Goal: Transaction & Acquisition: Download file/media

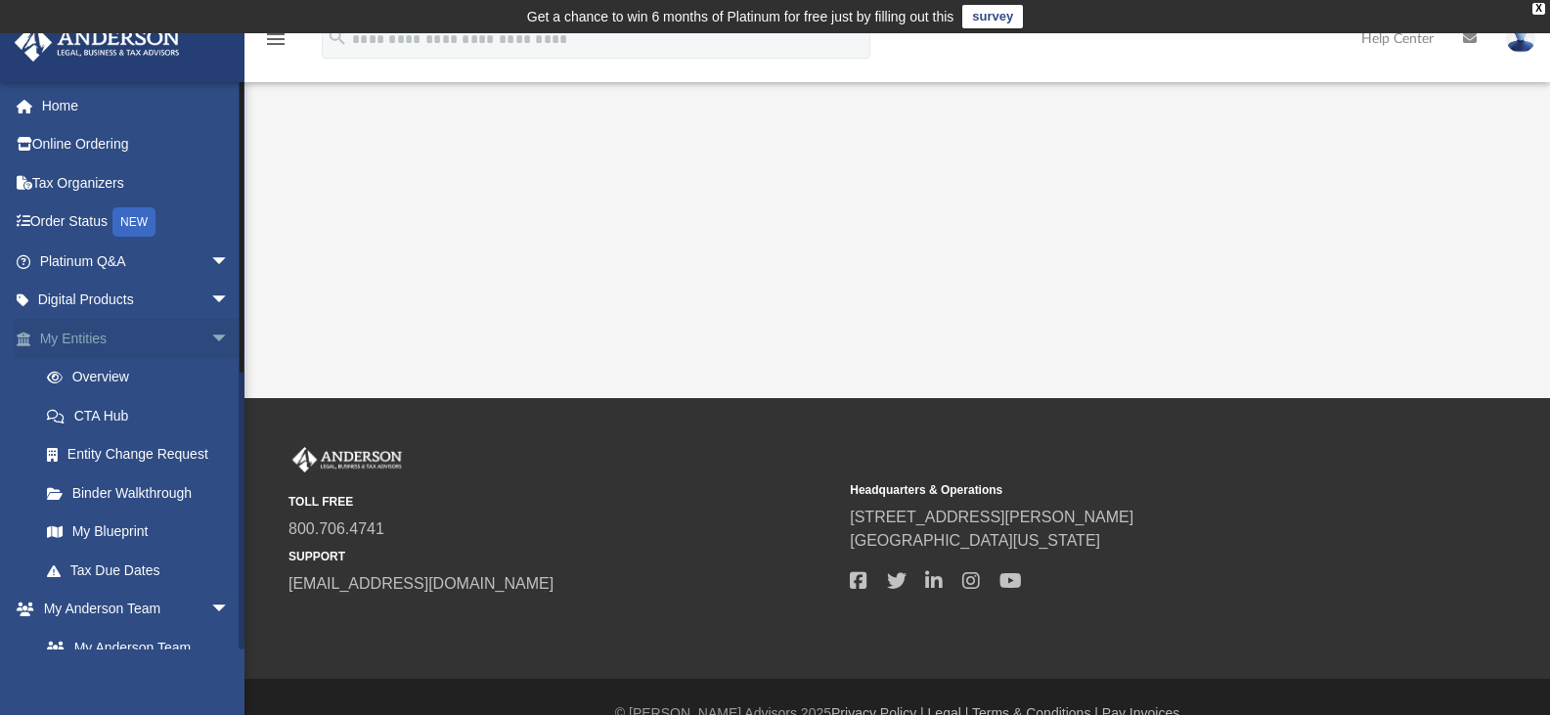
click at [104, 330] on link "My Entities arrow_drop_down" at bounding box center [136, 338] width 245 height 39
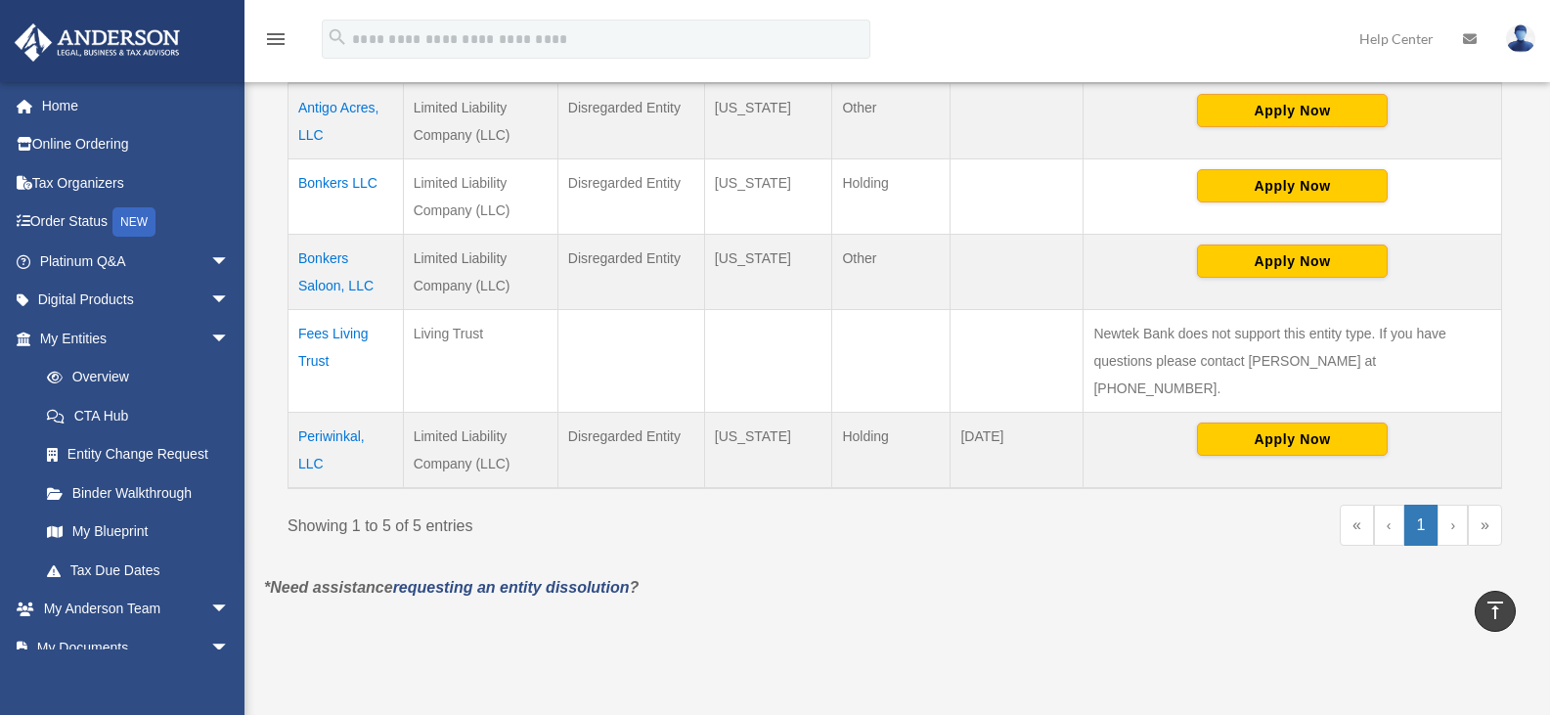
scroll to position [509, 0]
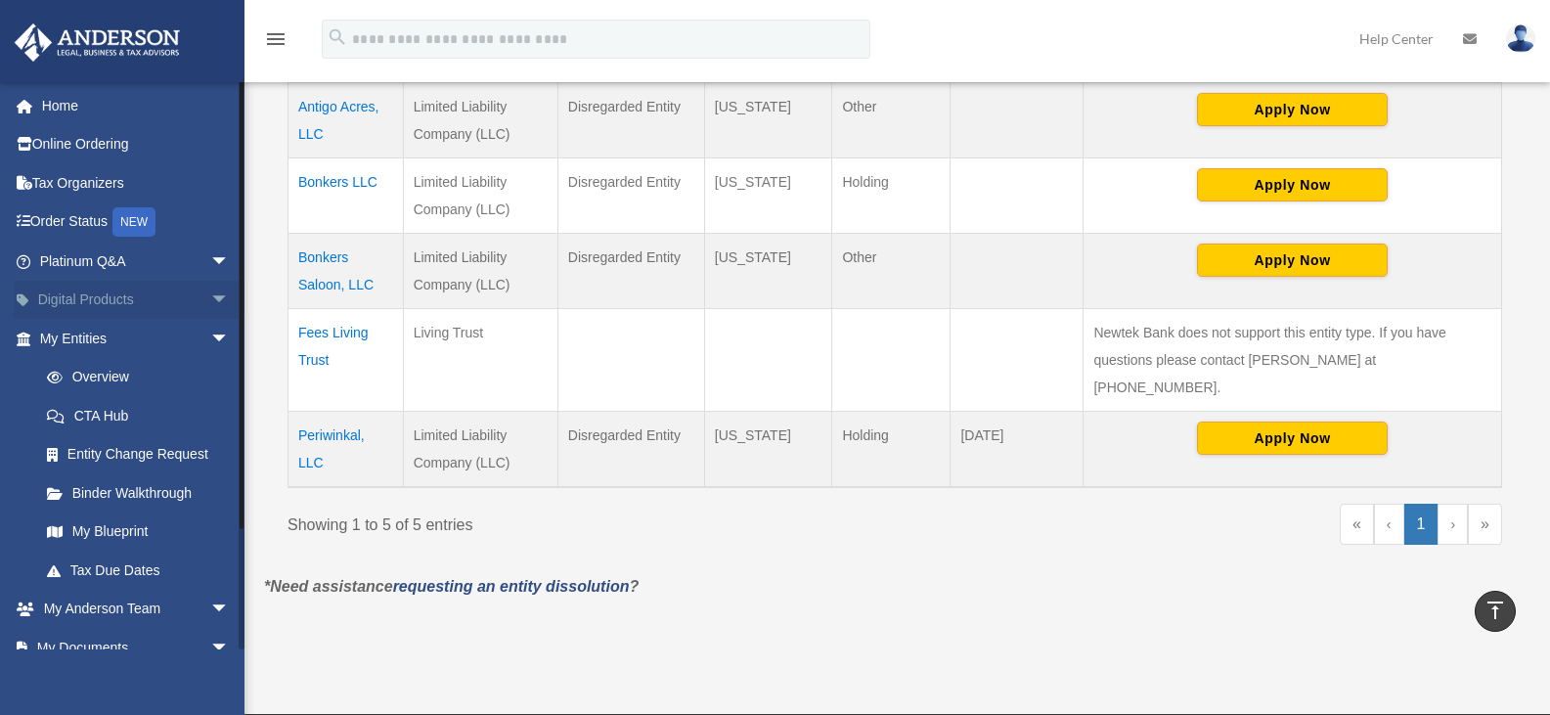
click at [109, 294] on link "Digital Products arrow_drop_down" at bounding box center [136, 300] width 245 height 39
click at [210, 293] on span "arrow_drop_down" at bounding box center [229, 301] width 39 height 40
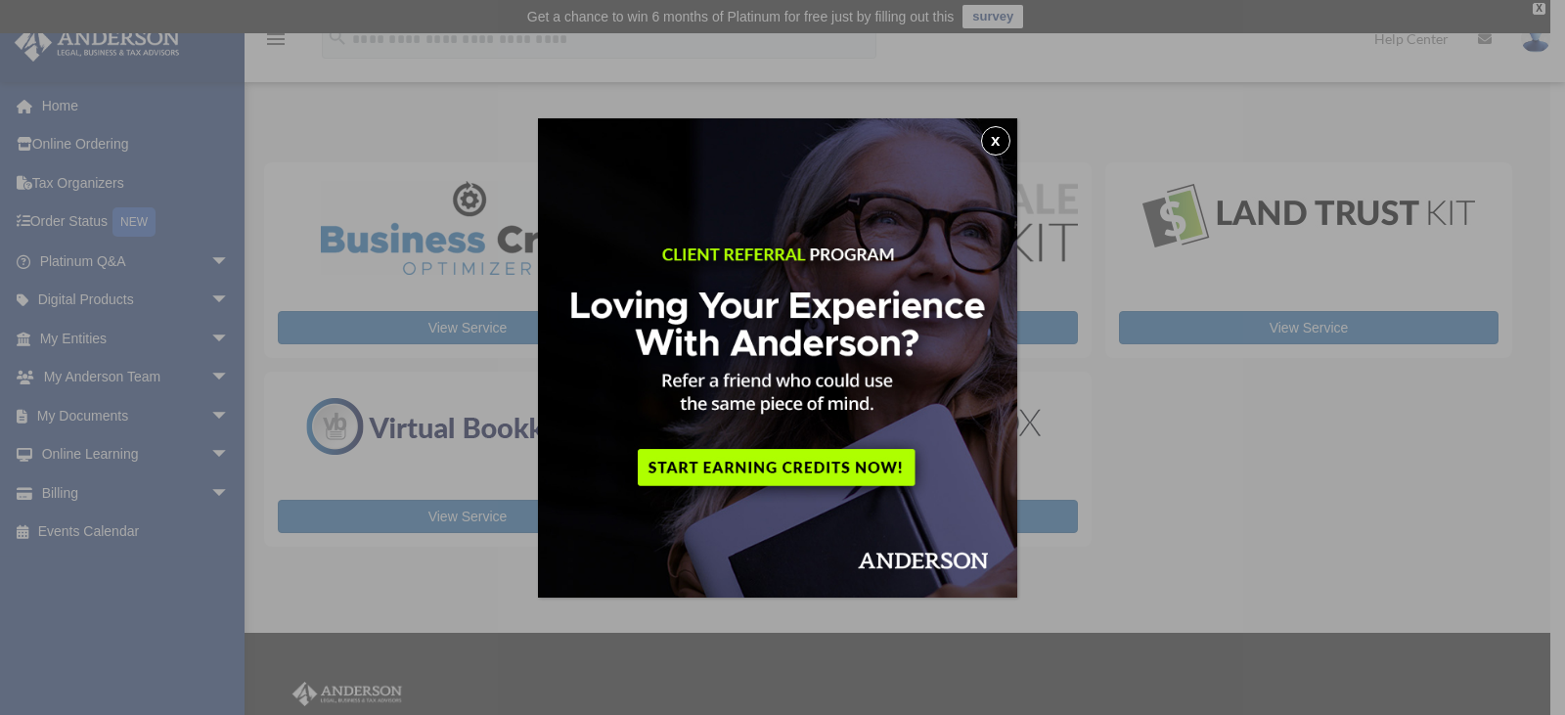
click at [1003, 135] on button "x" at bounding box center [995, 140] width 29 height 29
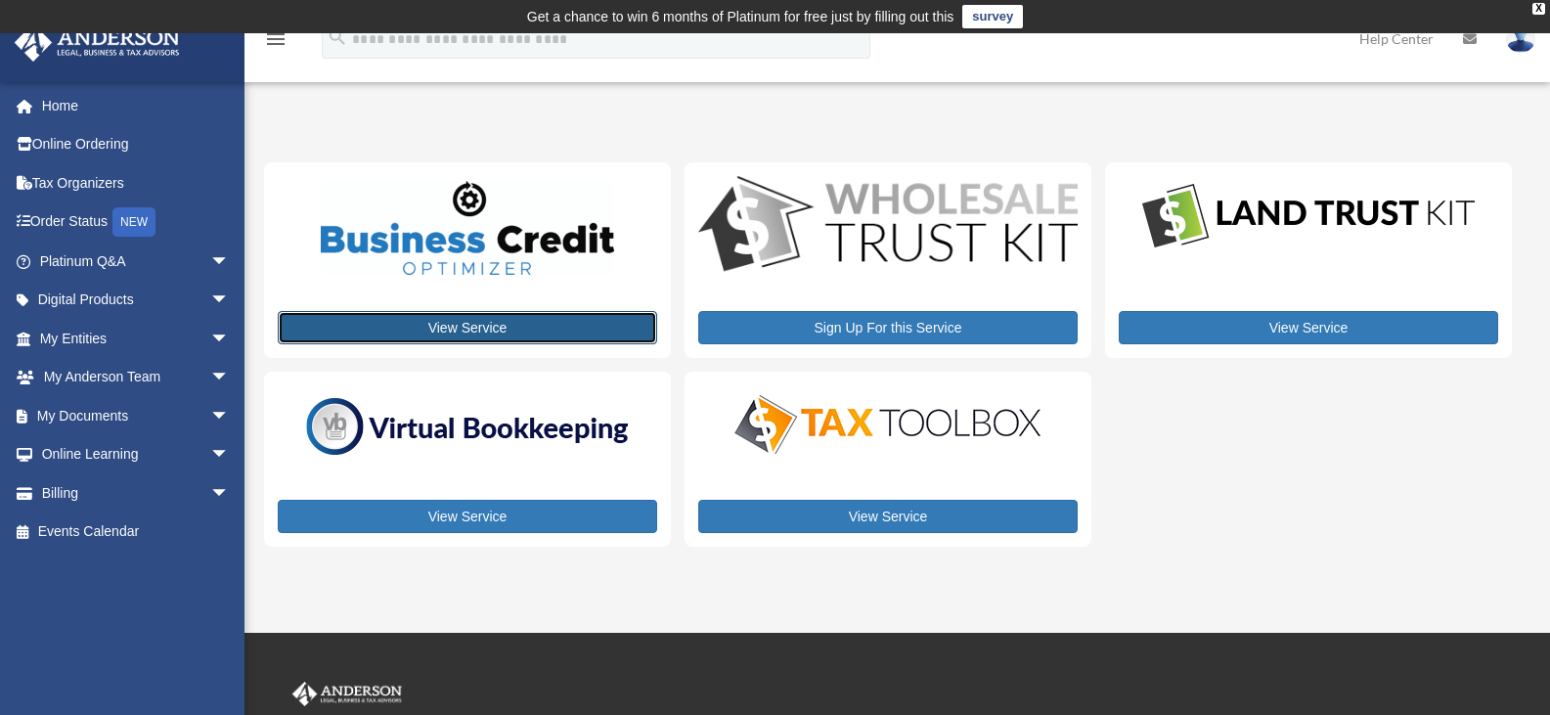
click at [467, 316] on link "View Service" at bounding box center [467, 327] width 379 height 33
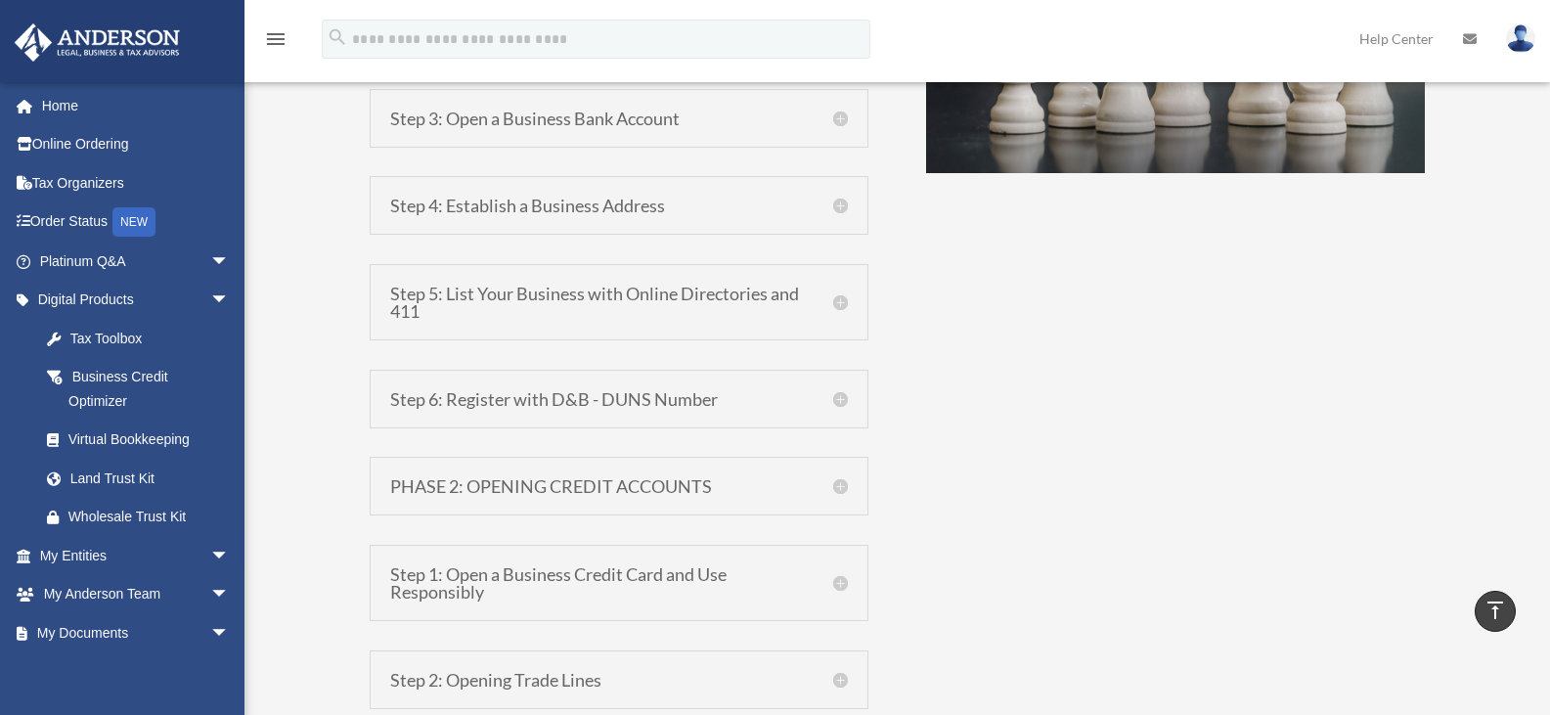
scroll to position [1682, 0]
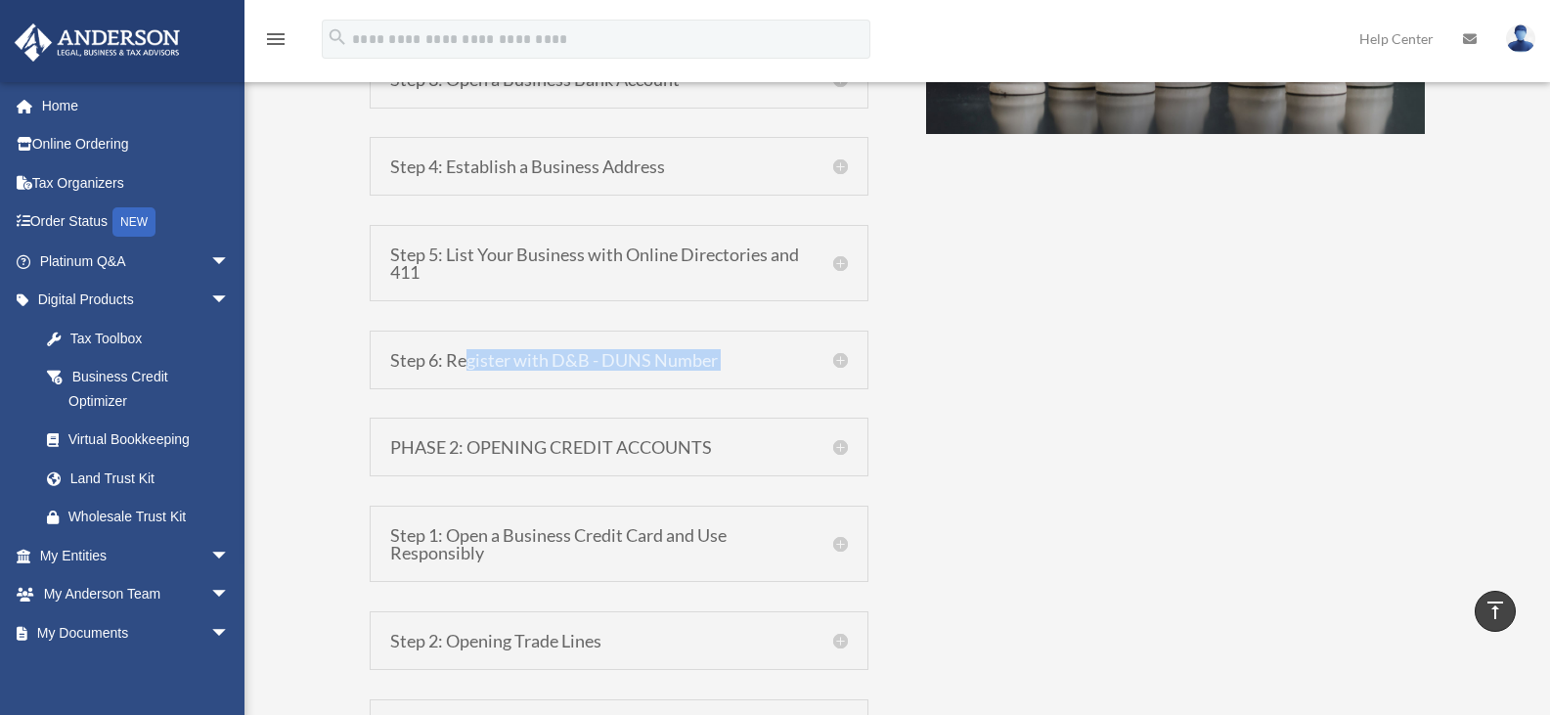
drag, startPoint x: 0, startPoint y: 0, endPoint x: 265, endPoint y: 440, distance: 513.8
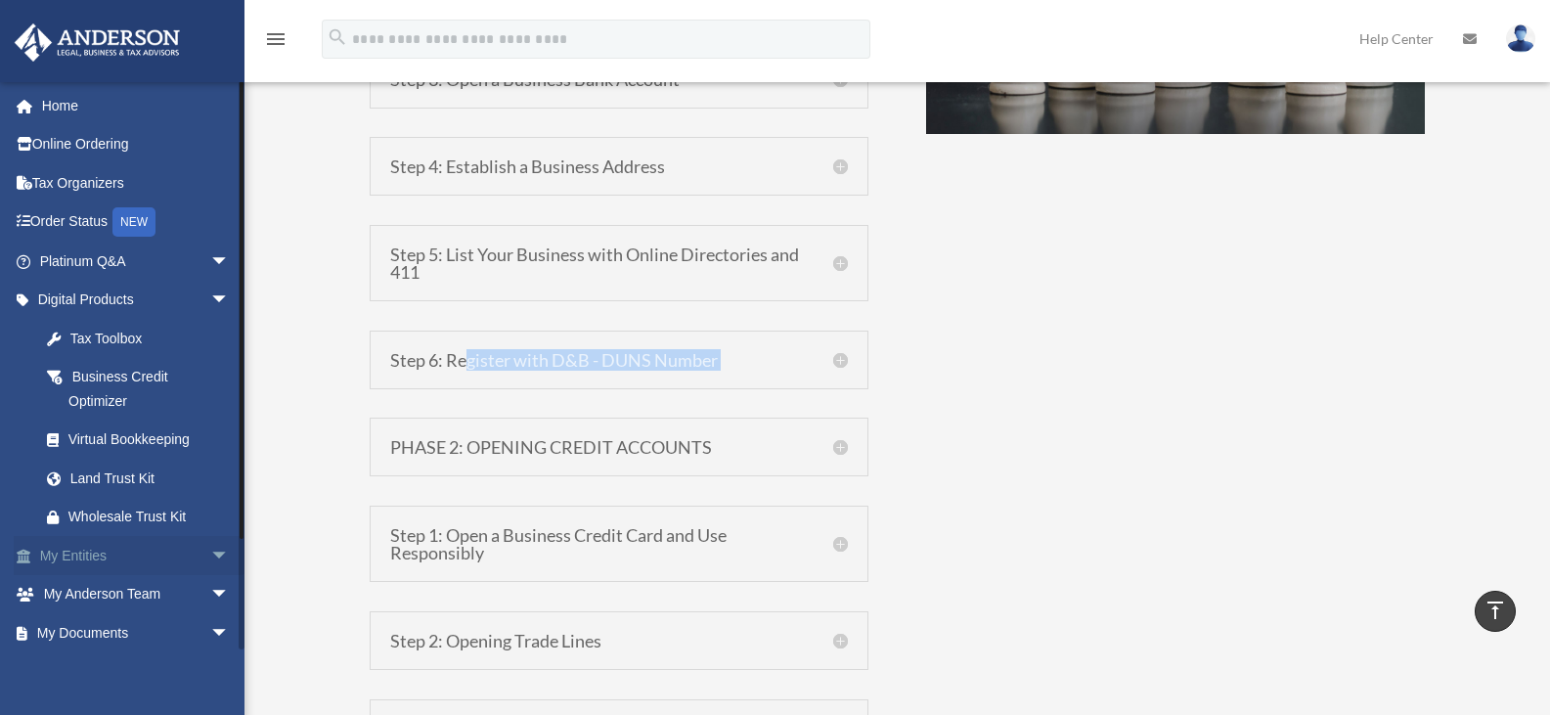
click at [210, 548] on span "arrow_drop_down" at bounding box center [229, 556] width 39 height 40
click at [89, 594] on link "Overview" at bounding box center [143, 594] width 232 height 39
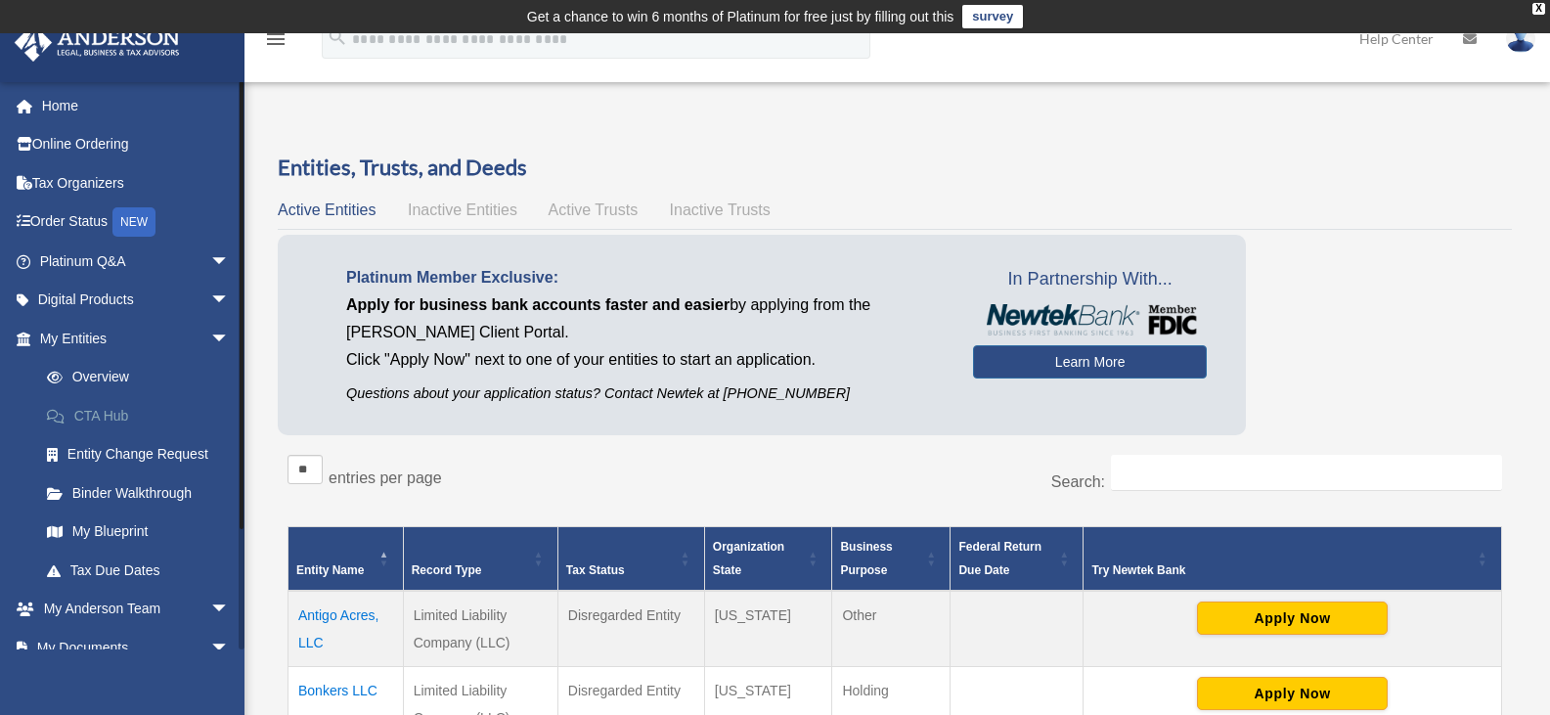
click at [126, 433] on link "CTA Hub" at bounding box center [143, 415] width 232 height 39
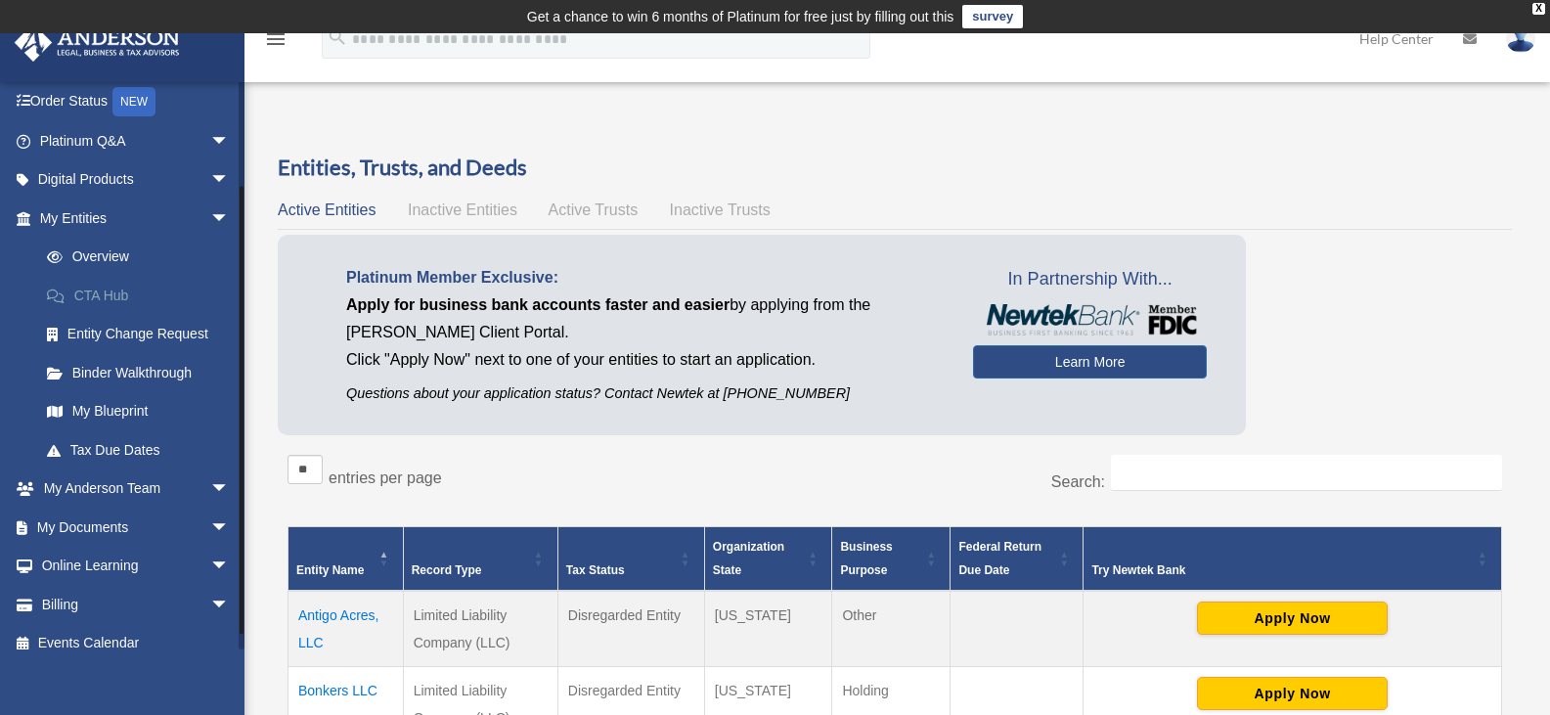
scroll to position [138, 0]
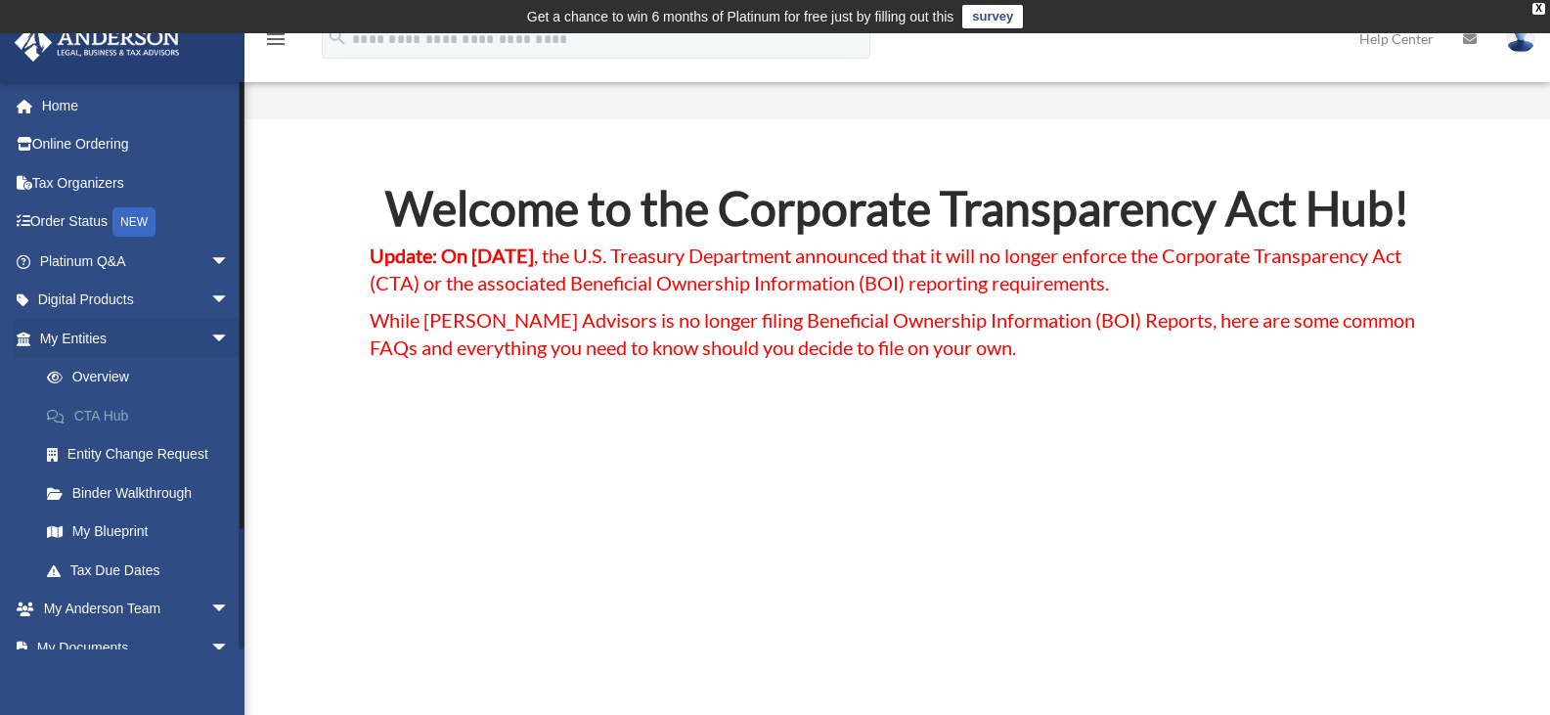
click at [149, 399] on link "CTA Hub" at bounding box center [143, 415] width 232 height 39
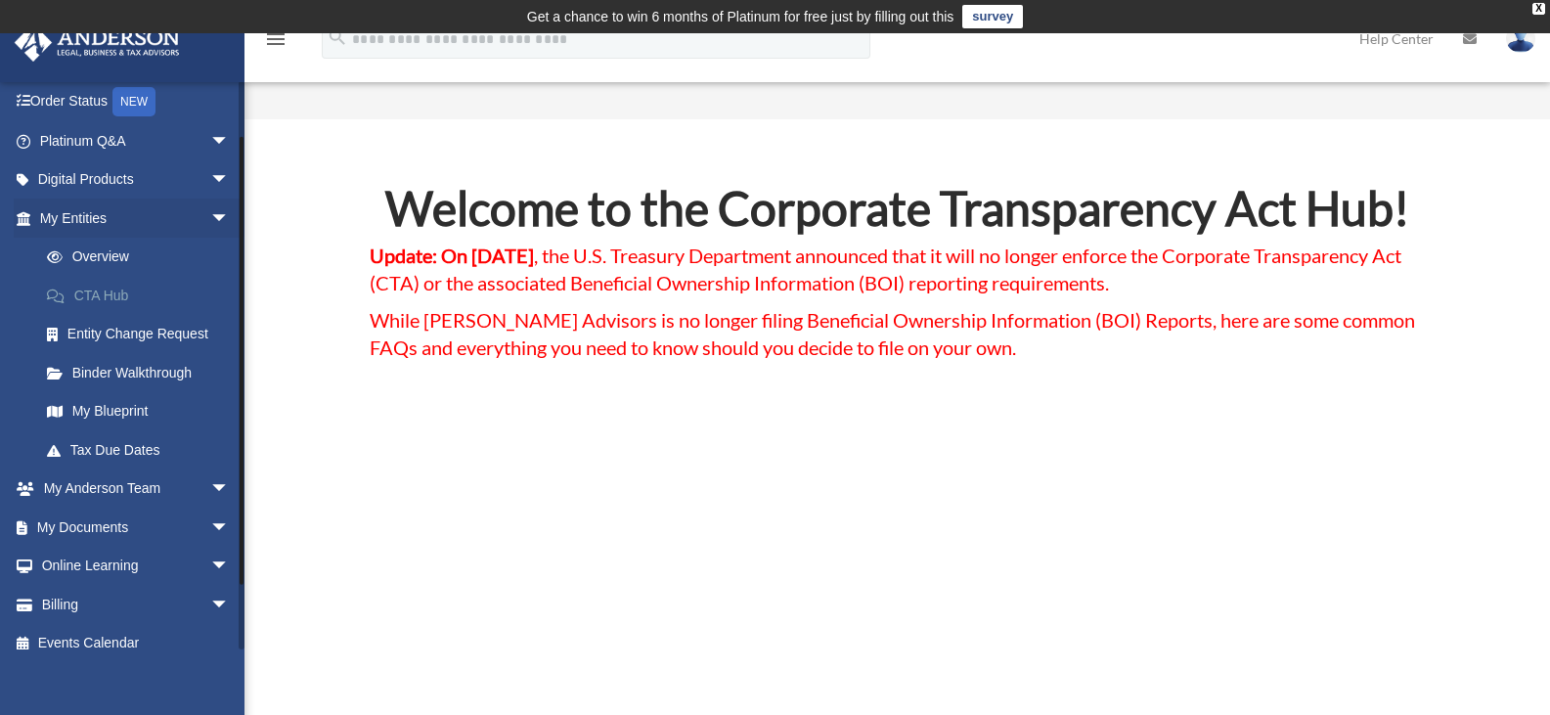
scroll to position [138, 0]
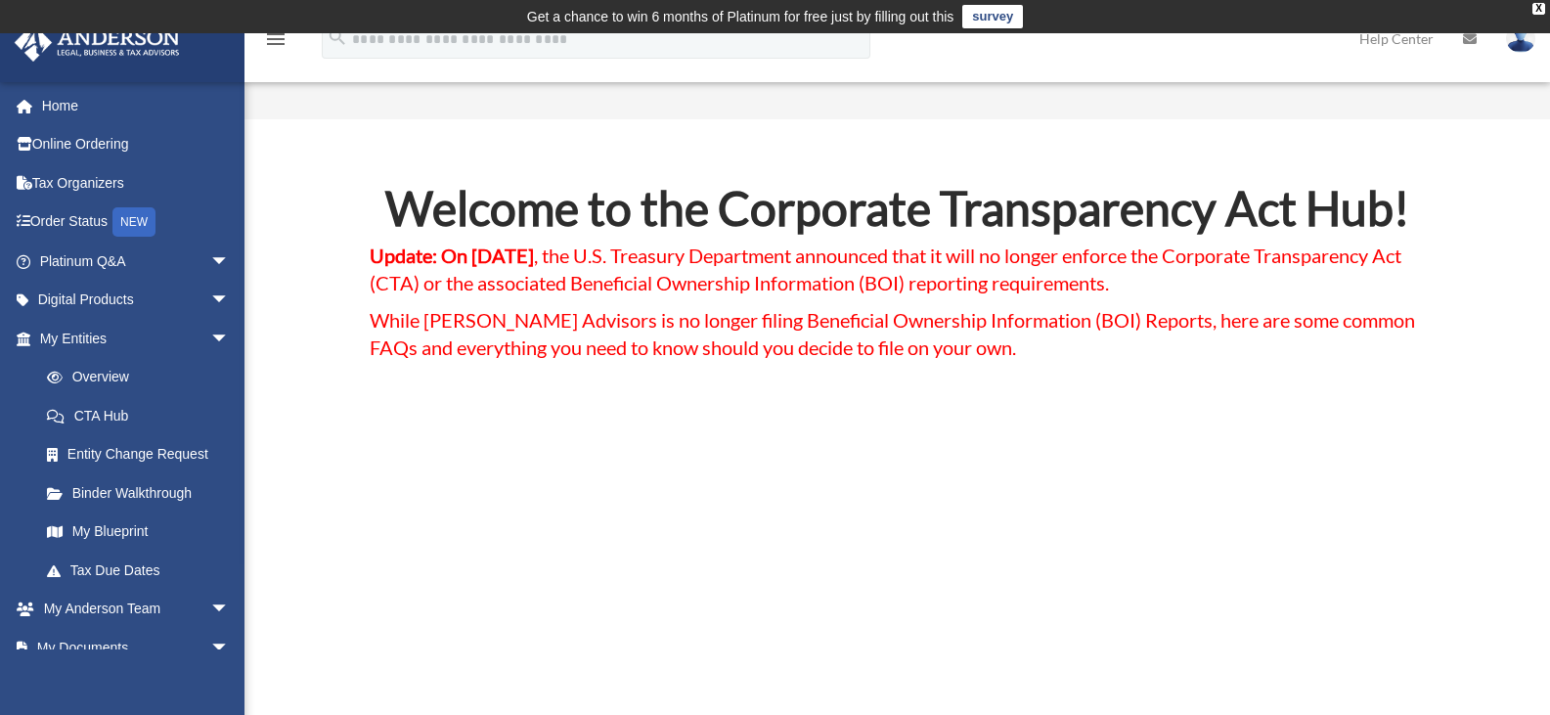
click at [563, 340] on span "While Anderson Advisors is no longer filing Beneficial Ownership Information (B…" at bounding box center [893, 333] width 1046 height 51
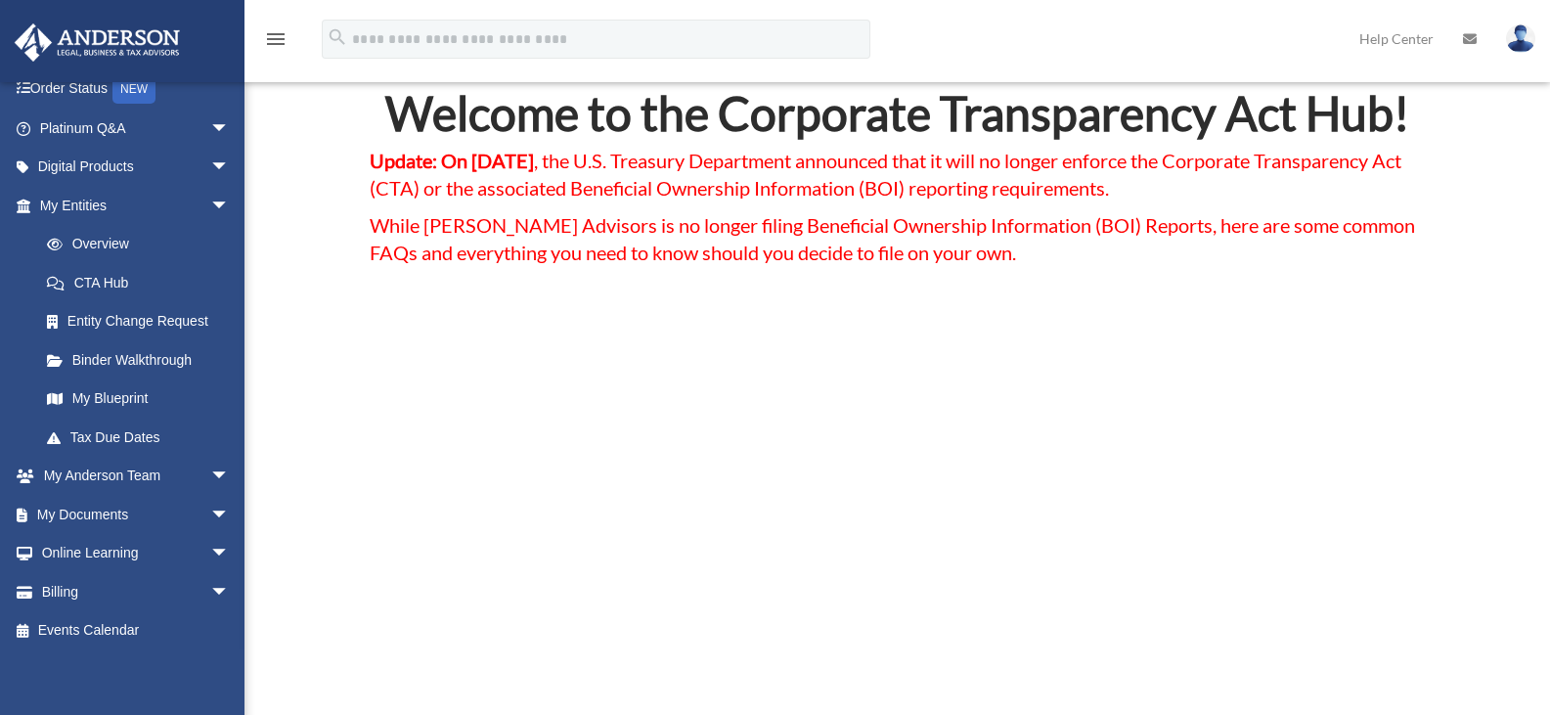
scroll to position [138, 0]
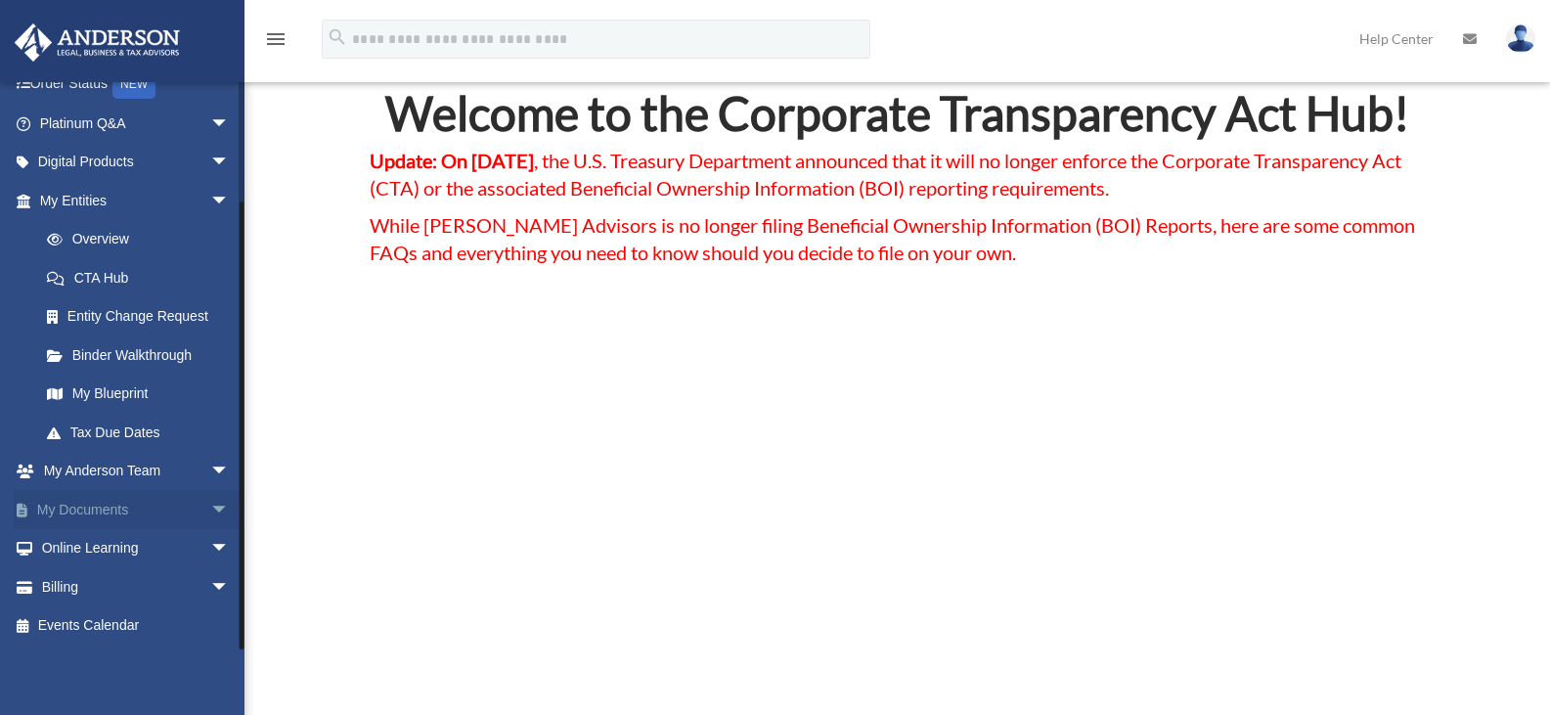
click at [124, 505] on link "My Documents arrow_drop_down" at bounding box center [136, 509] width 245 height 39
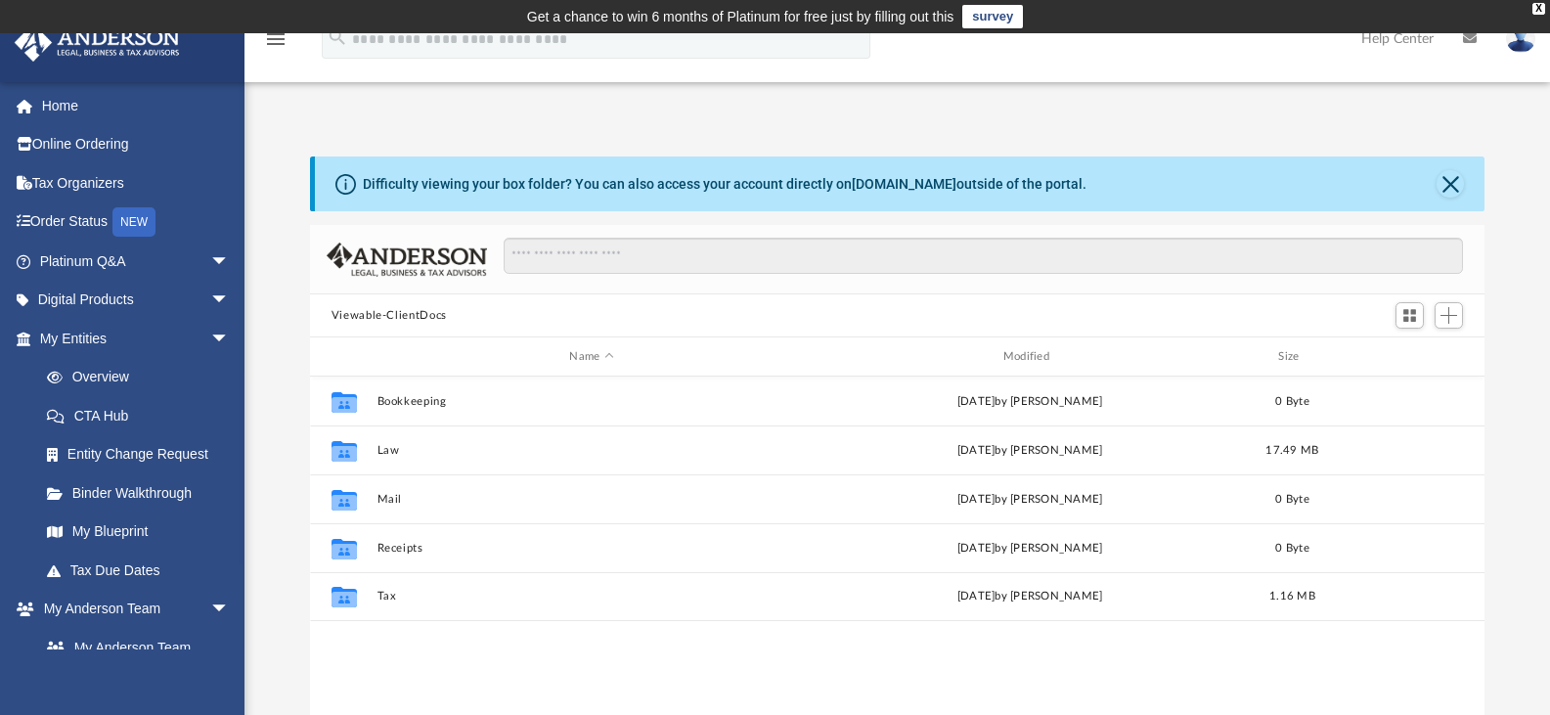
scroll to position [430, 1160]
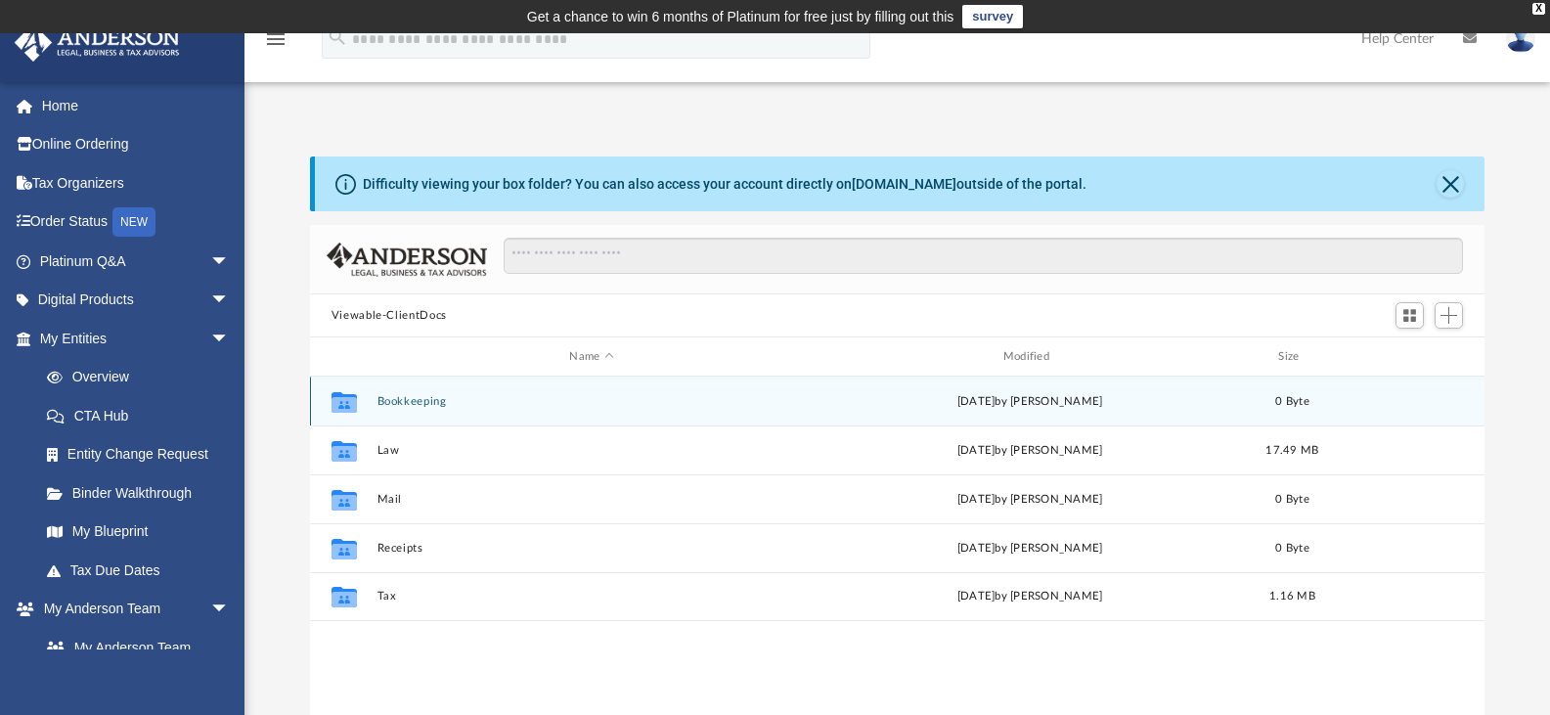
click at [1207, 393] on div "[DATE] by [PERSON_NAME]" at bounding box center [1029, 402] width 429 height 18
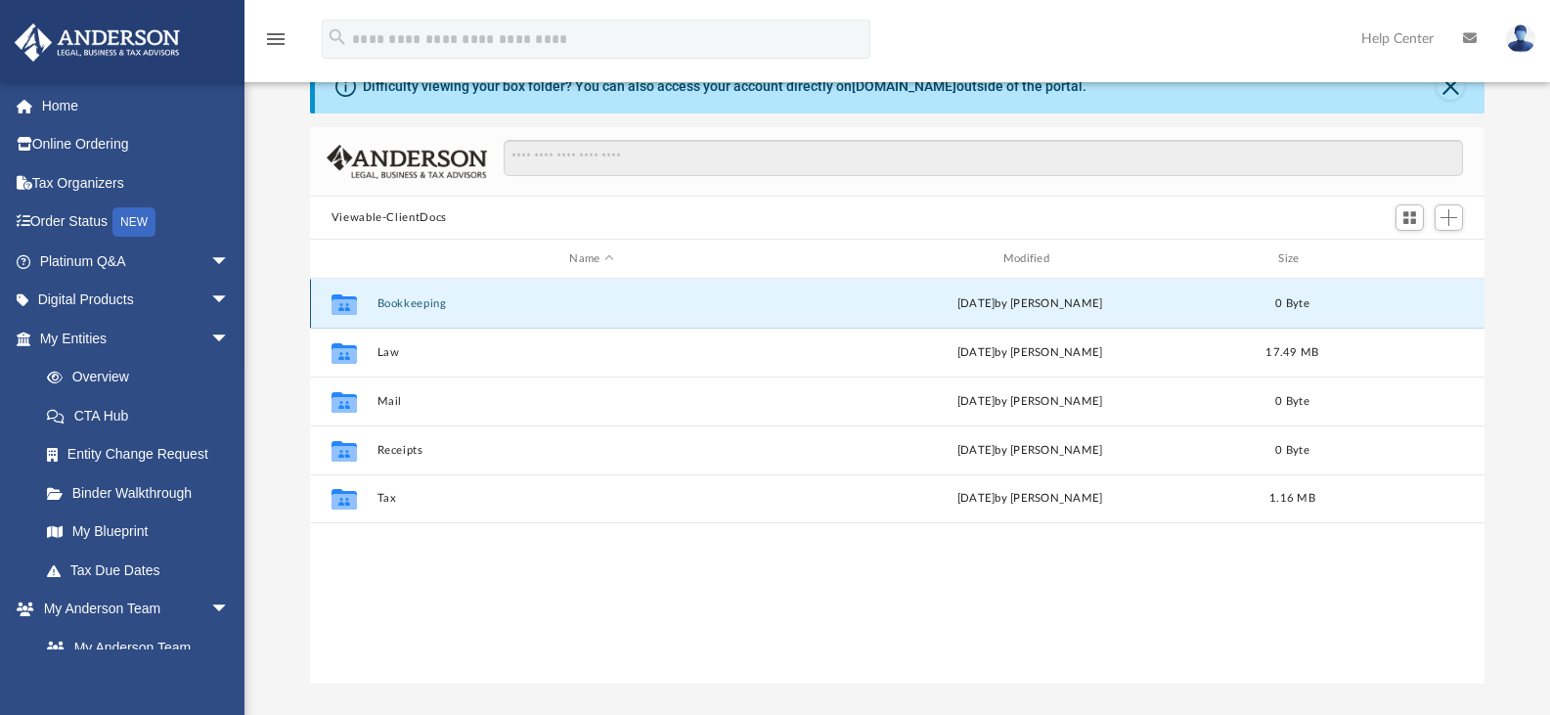
scroll to position [97, 0]
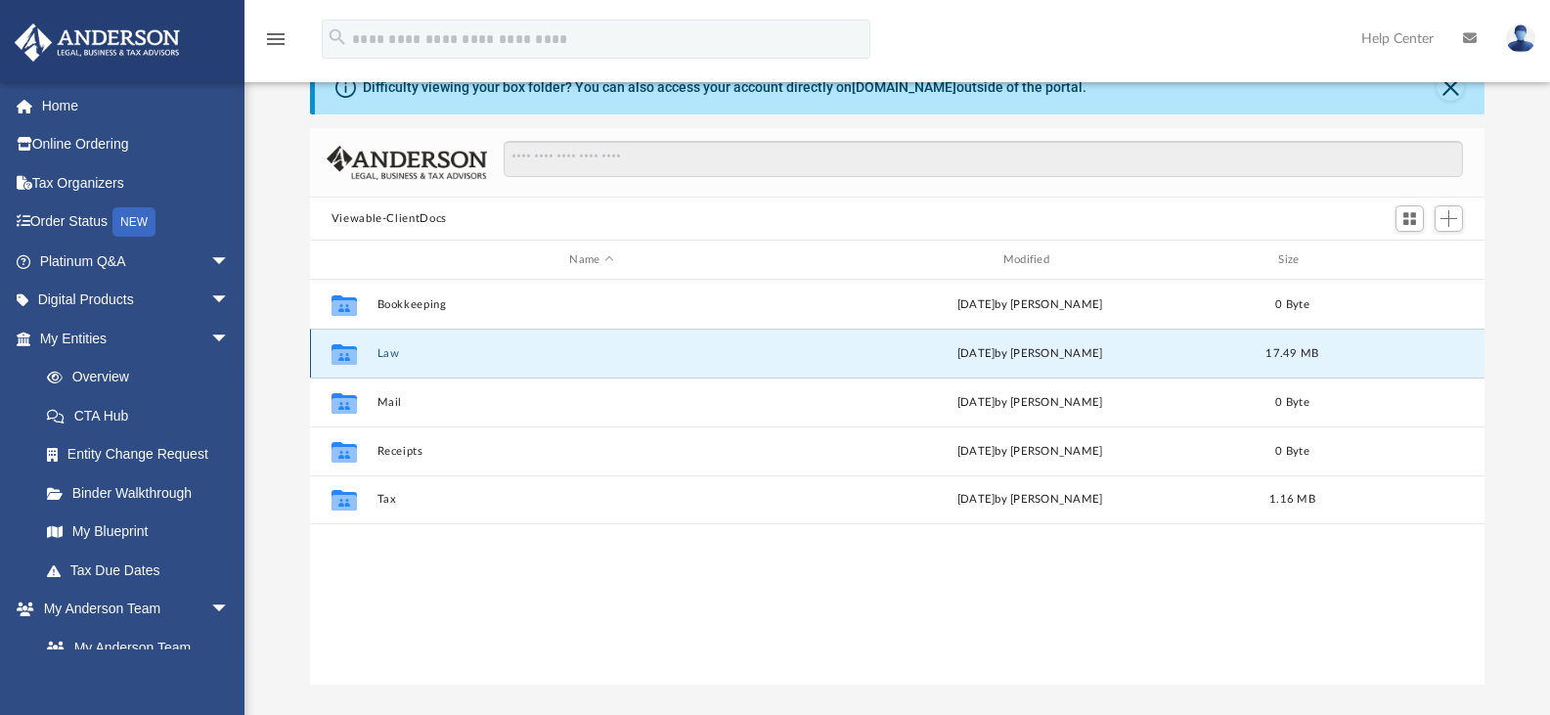
click at [424, 348] on button "Law" at bounding box center [591, 353] width 429 height 13
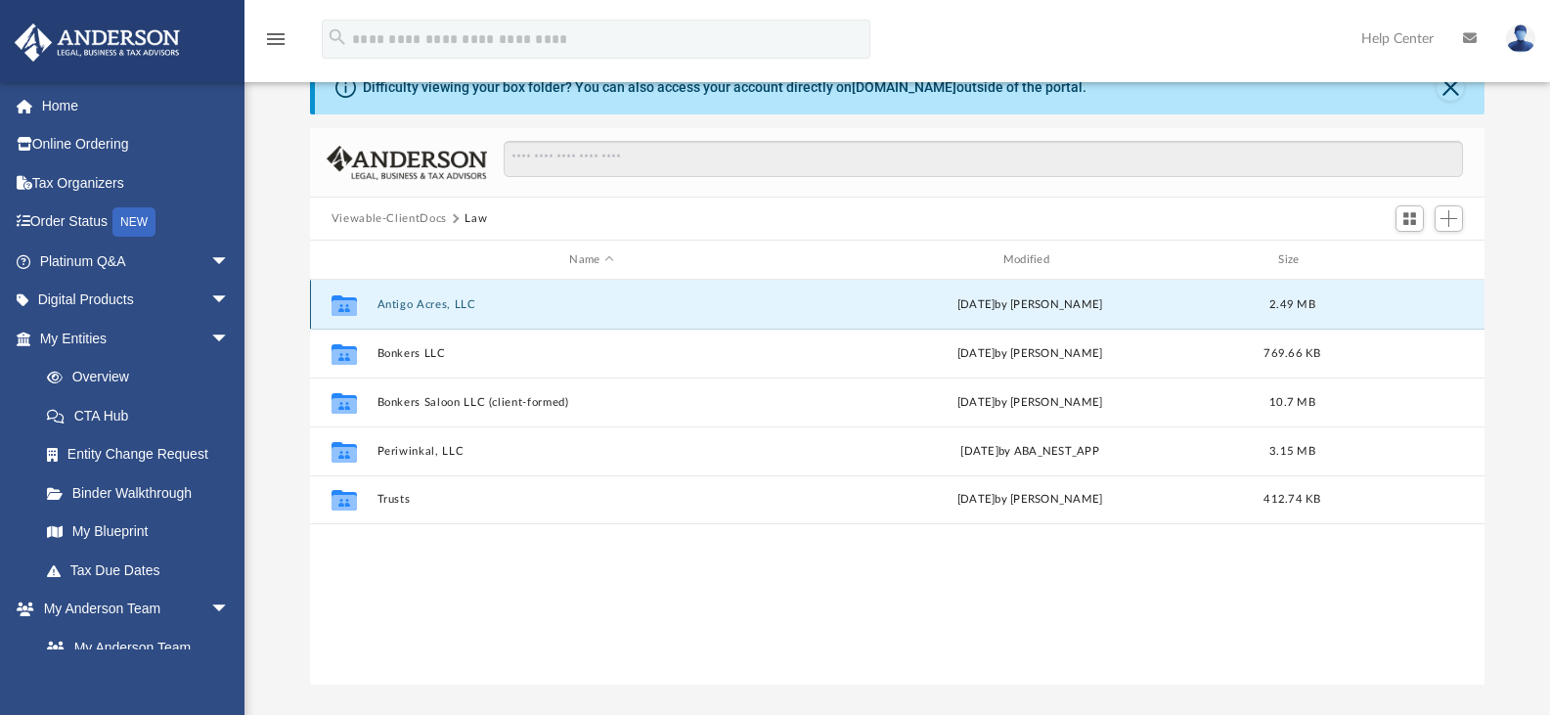
click at [418, 302] on button "Antigo Acres, LLC" at bounding box center [591, 304] width 429 height 13
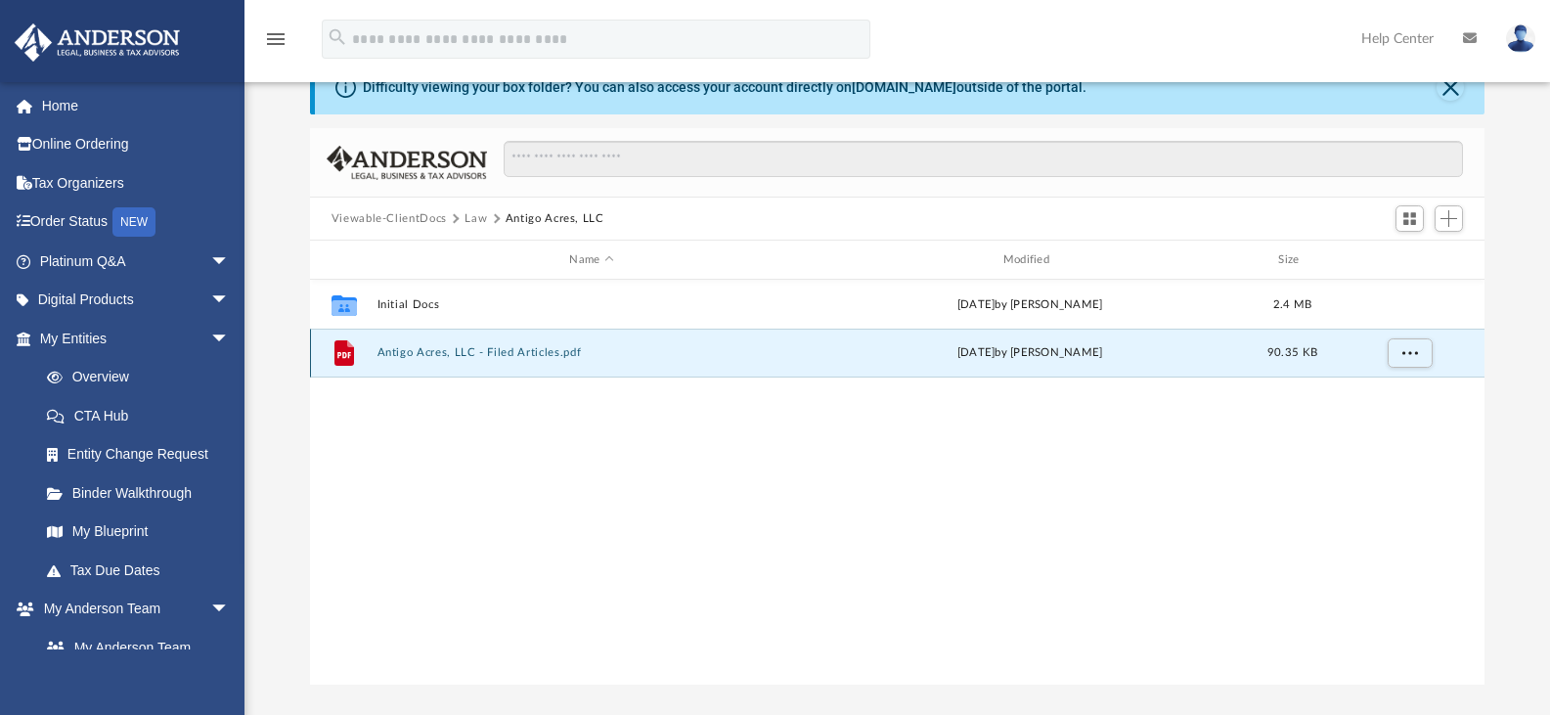
click at [407, 351] on button "Antigo Acres, LLC - Filed Articles.pdf" at bounding box center [591, 352] width 429 height 13
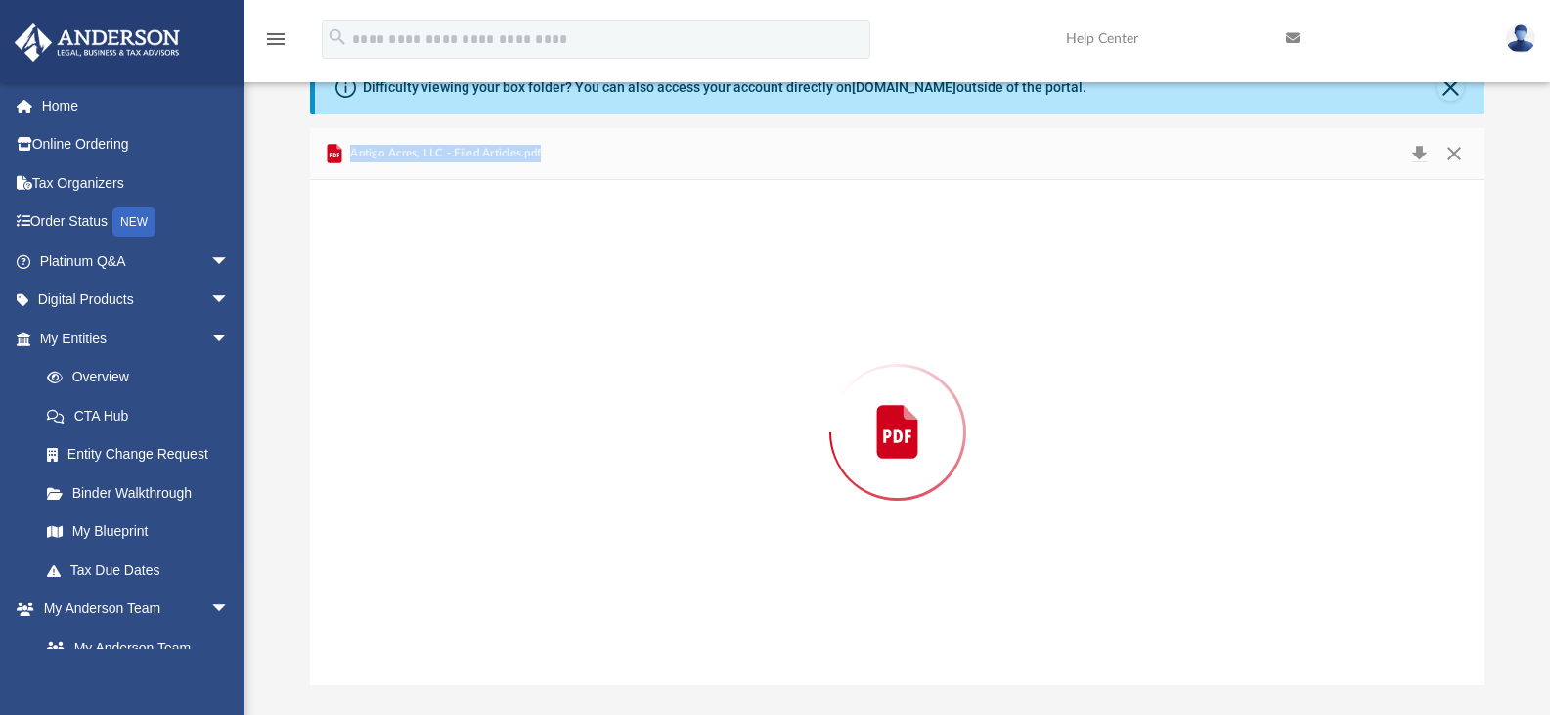
click at [407, 351] on div "Preview" at bounding box center [898, 432] width 1176 height 505
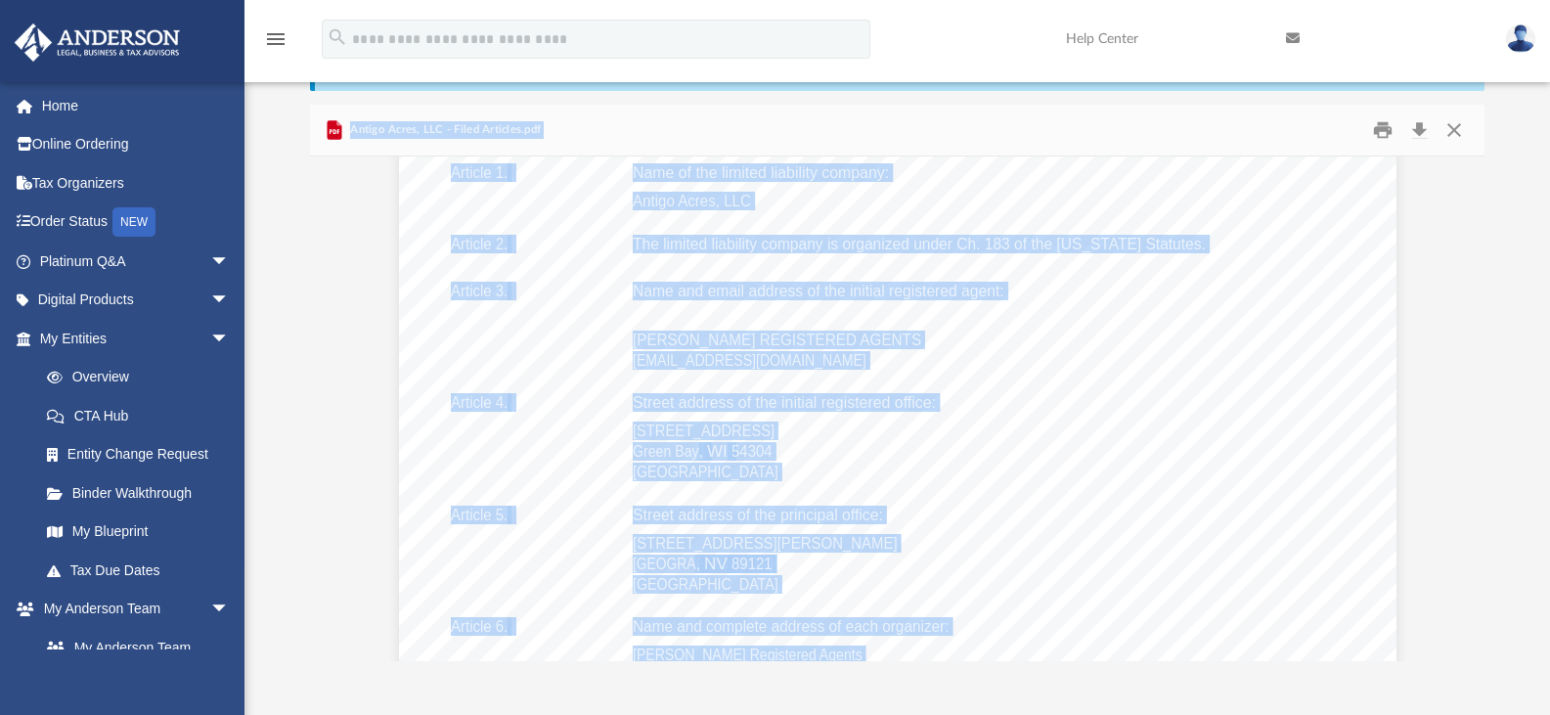
scroll to position [116, 0]
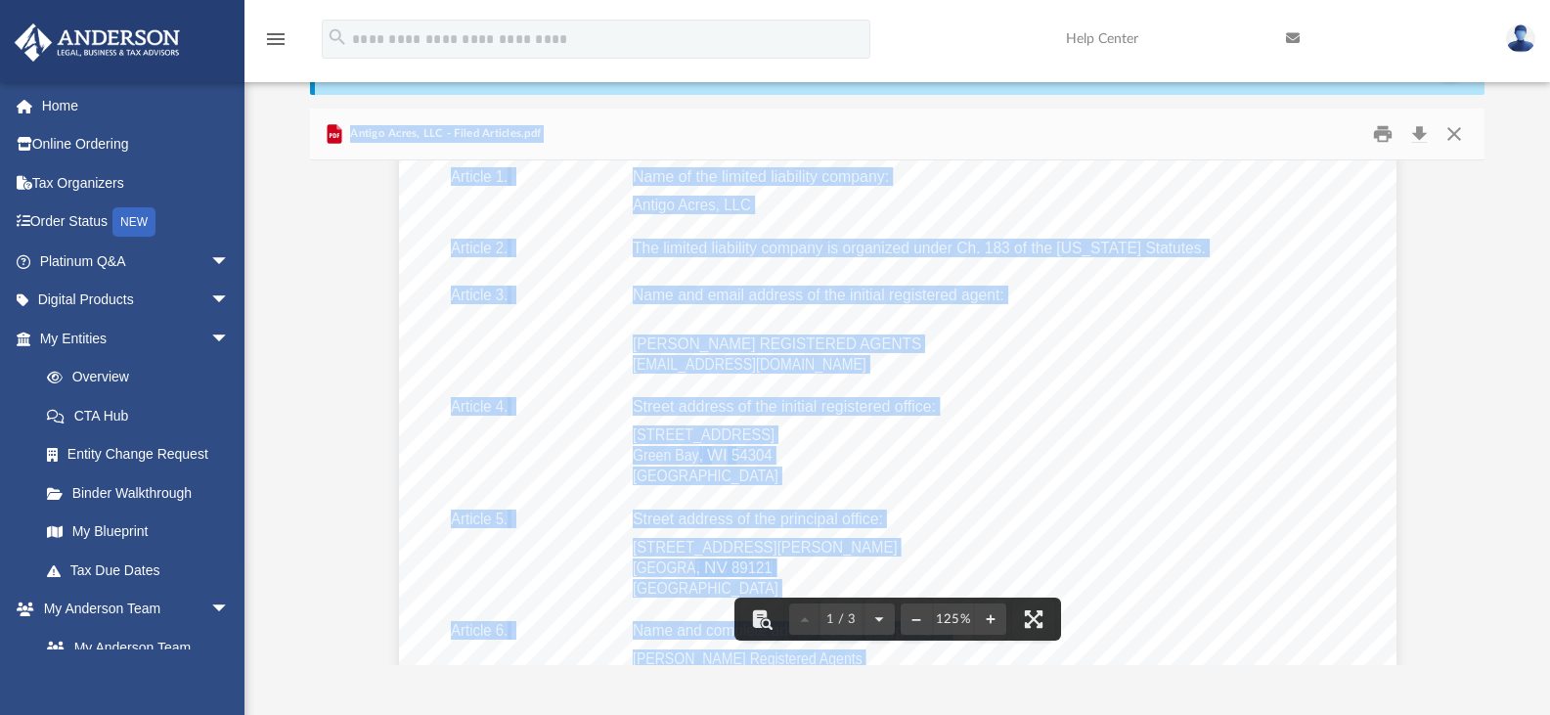
click at [1276, 277] on div "Sec. 183.0201 Wis. Stats. State of [US_STATE] Department of Financial Instituti…" at bounding box center [898, 533] width 998 height 1291
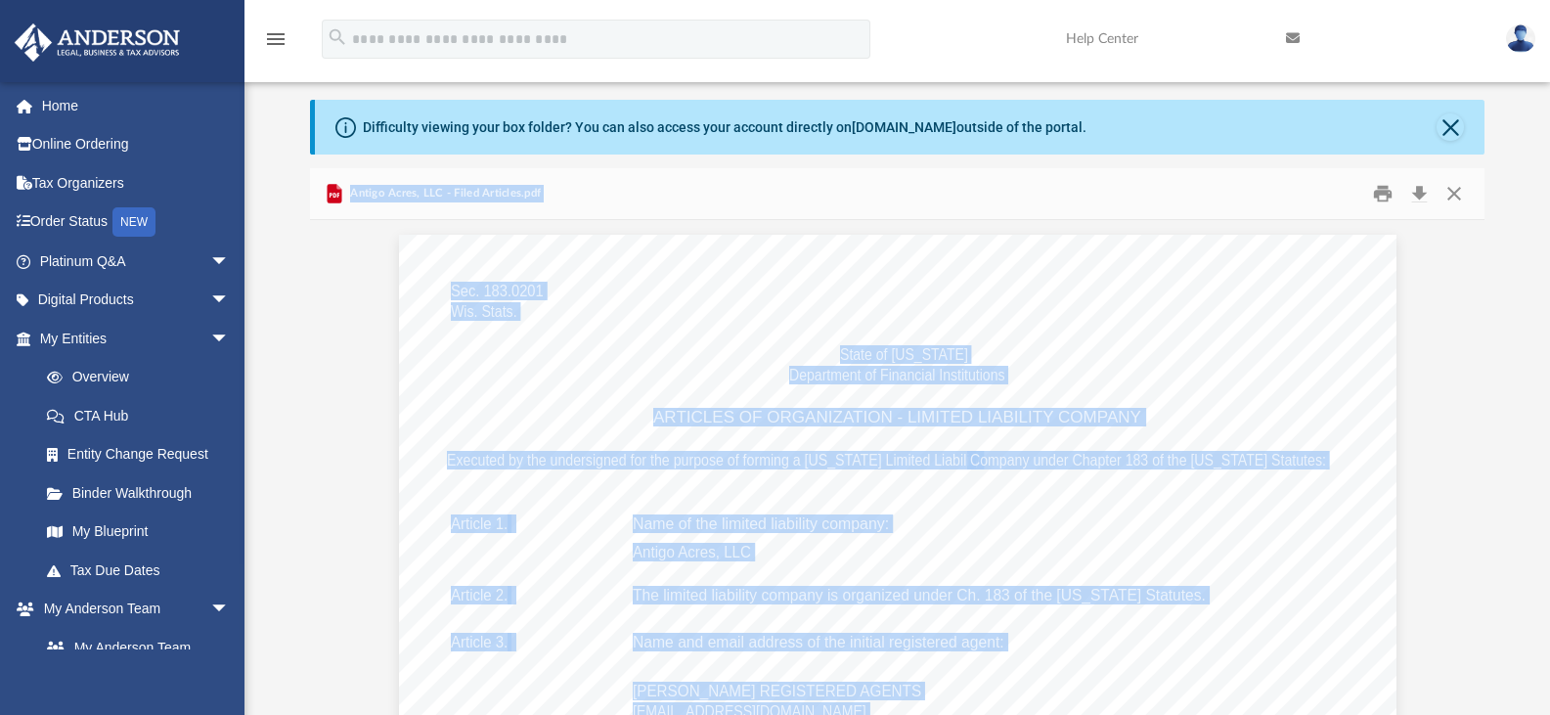
scroll to position [0, 0]
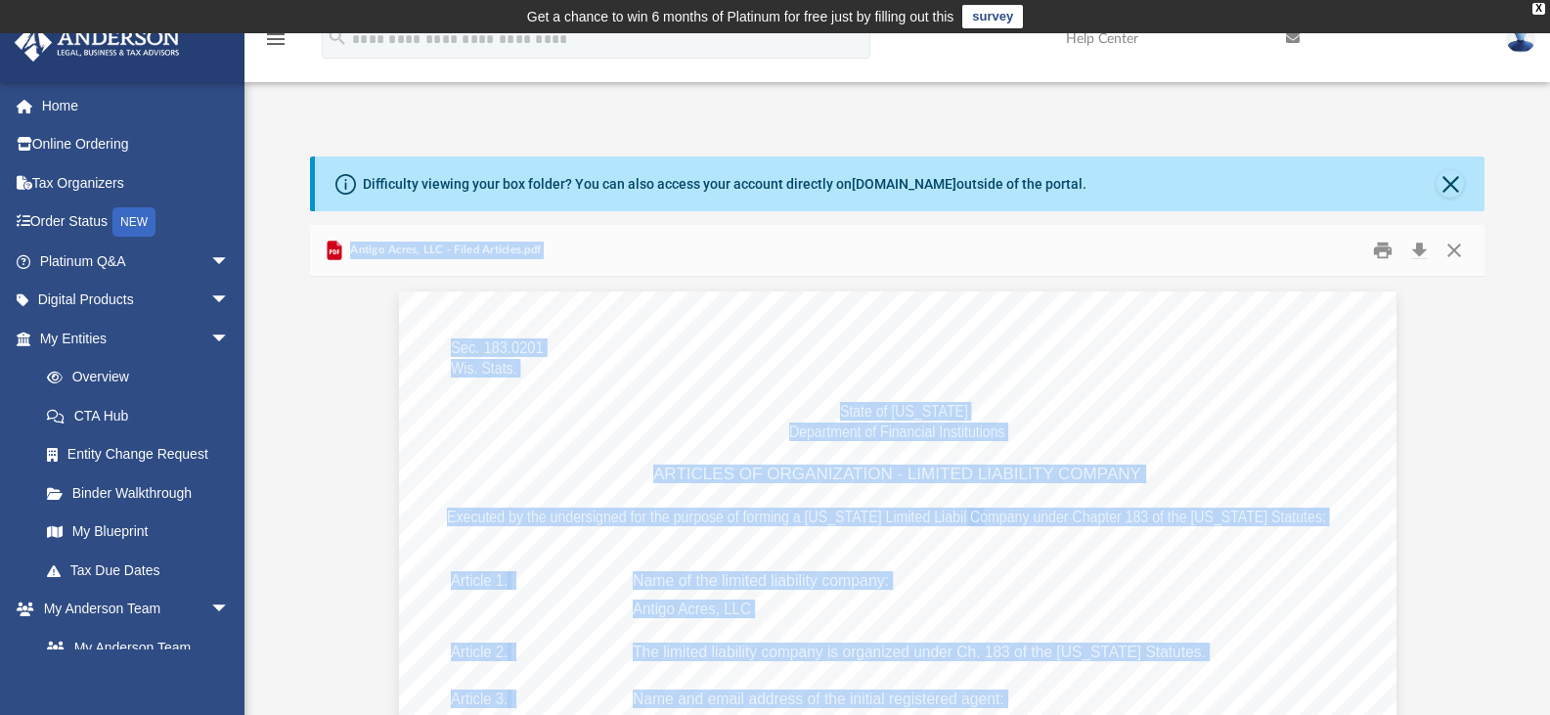
drag, startPoint x: 1436, startPoint y: 261, endPoint x: 1322, endPoint y: 306, distance: 122.0
click at [1322, 306] on div "Antigo Acres, LLC - Filed Articles.pdf Sec. 183.0201 Wis. Stats. State of [US_S…" at bounding box center [898, 503] width 1176 height 556
click at [1446, 248] on button "Close" at bounding box center [1454, 251] width 35 height 30
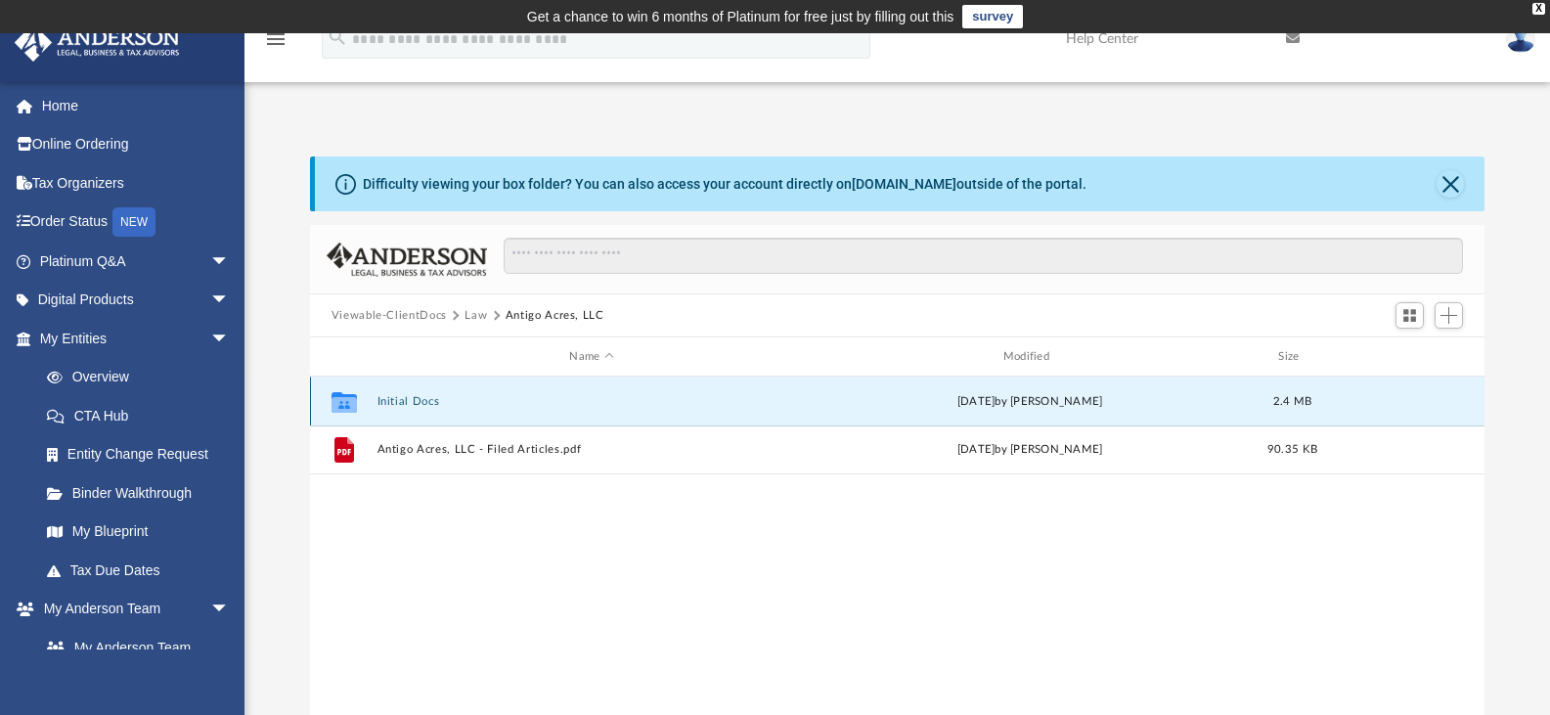
click at [409, 397] on button "Initial Docs" at bounding box center [591, 401] width 429 height 13
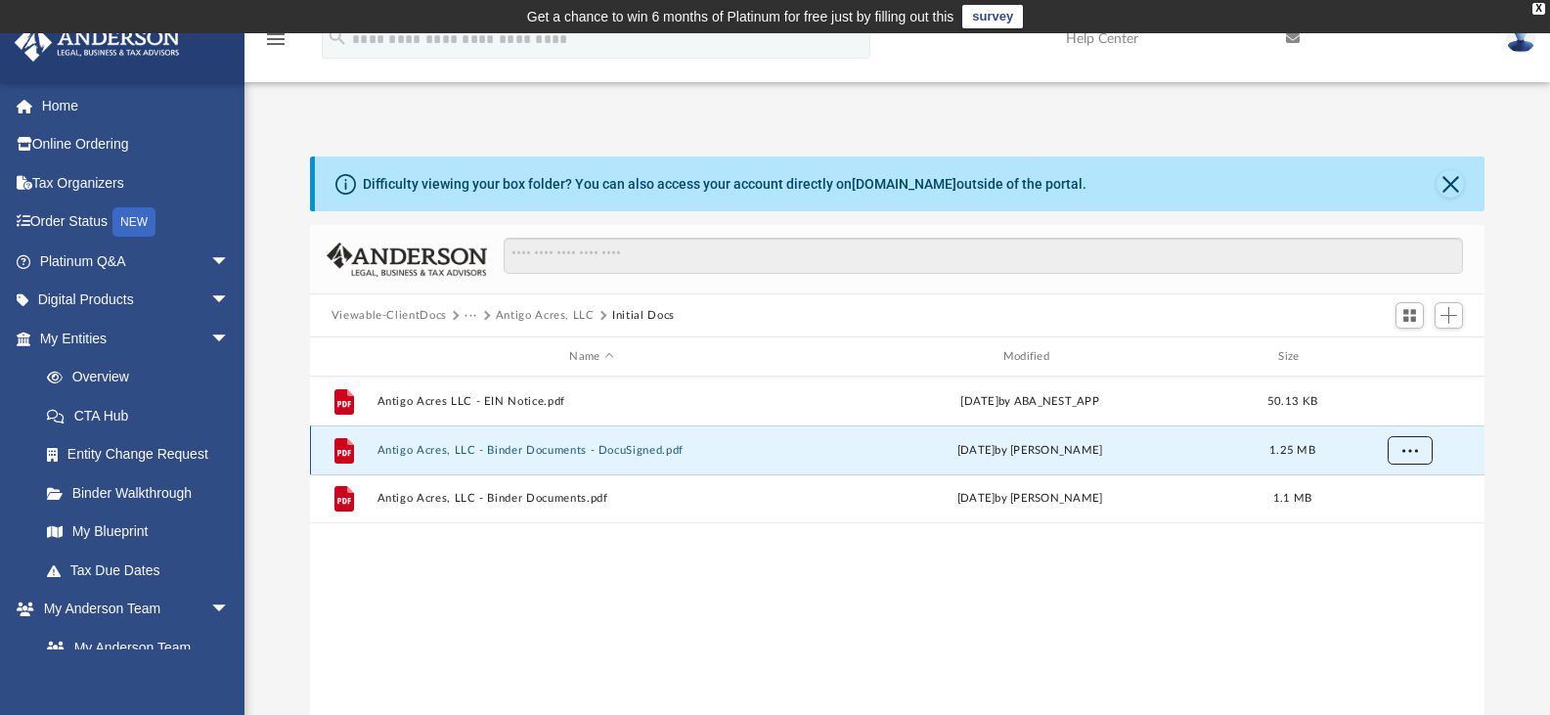
click at [1409, 447] on span "More options" at bounding box center [1410, 449] width 16 height 11
click at [1385, 520] on li "Download" at bounding box center [1391, 521] width 57 height 21
